Goal: Navigation & Orientation: Go to known website

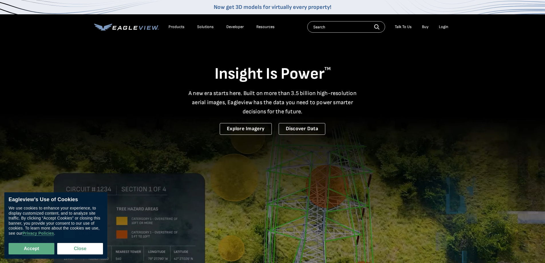
click at [444, 29] on div "Login" at bounding box center [443, 26] width 9 height 5
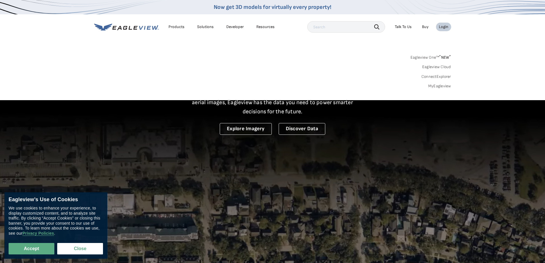
click at [442, 27] on div "Login" at bounding box center [443, 26] width 9 height 5
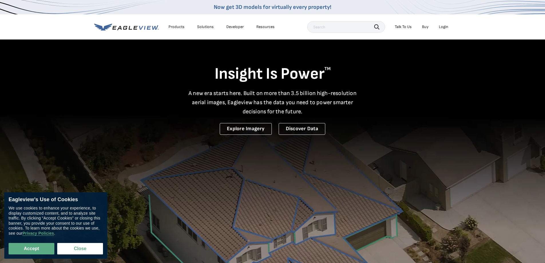
click at [442, 27] on div "Login" at bounding box center [443, 26] width 9 height 5
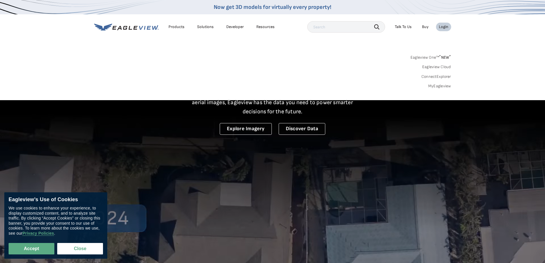
click at [442, 87] on link "MyEagleview" at bounding box center [439, 85] width 23 height 5
